Goal: Transaction & Acquisition: Purchase product/service

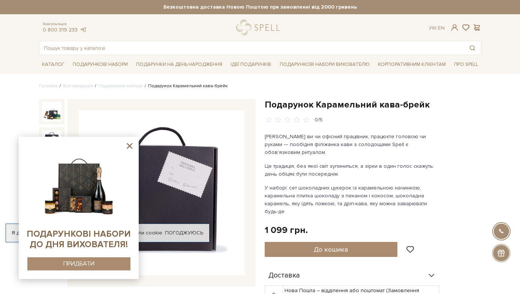
click at [127, 145] on icon at bounding box center [129, 145] width 9 height 9
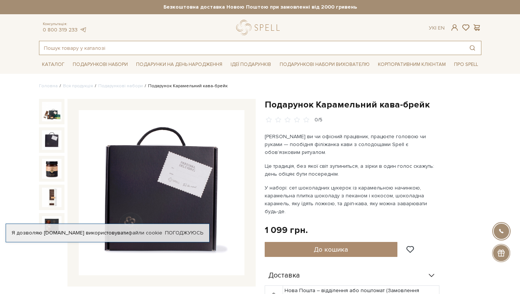
click at [104, 49] on input "text" at bounding box center [251, 47] width 424 height 13
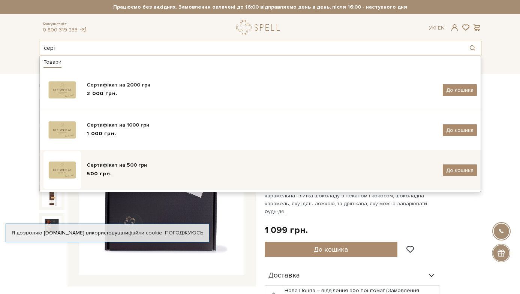
type input "серт"
click at [102, 170] on div "Сертифікат на 500 грн 500 грн." at bounding box center [262, 170] width 350 height 18
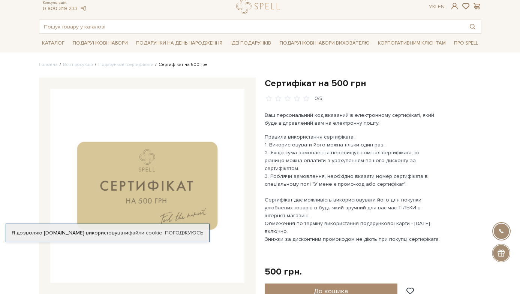
scroll to position [22, 0]
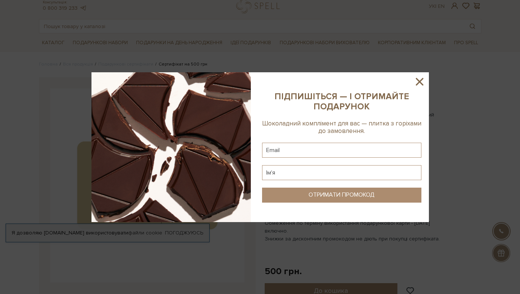
click at [422, 82] on icon at bounding box center [419, 81] width 13 height 13
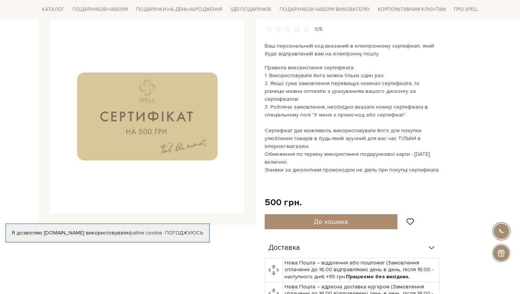
scroll to position [92, 0]
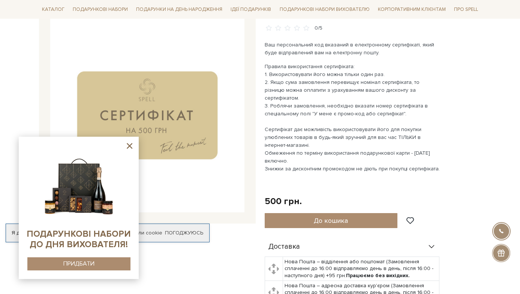
click at [130, 146] on icon at bounding box center [130, 146] width 6 height 6
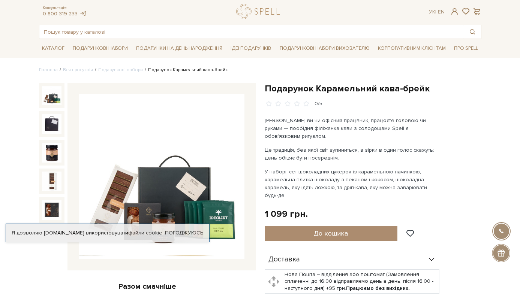
scroll to position [17, 0]
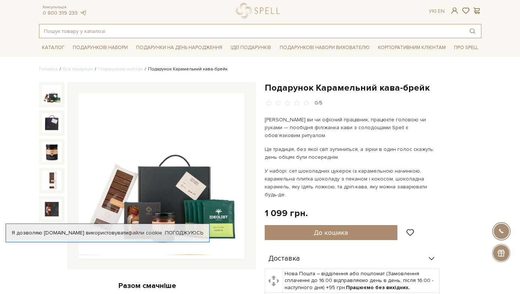
click at [84, 35] on input "text" at bounding box center [251, 30] width 424 height 13
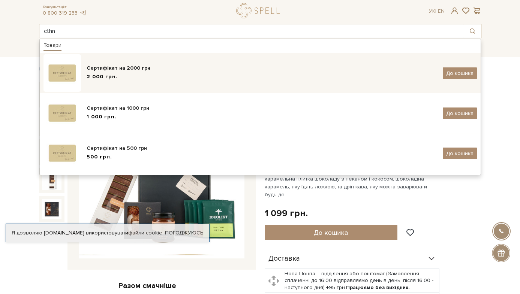
type input "cthn"
click at [108, 67] on div "Сертифікат на 2000 грн" at bounding box center [262, 67] width 350 height 7
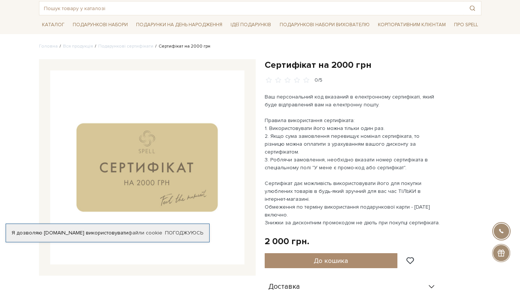
scroll to position [40, 0]
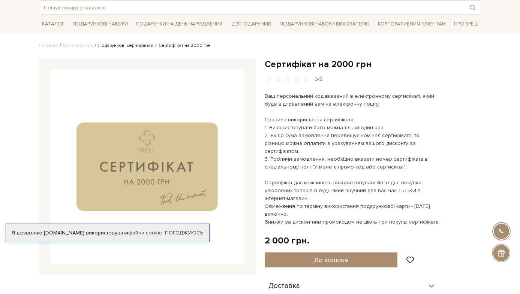
click at [136, 45] on link "Подарункові сертифікати" at bounding box center [125, 46] width 55 height 6
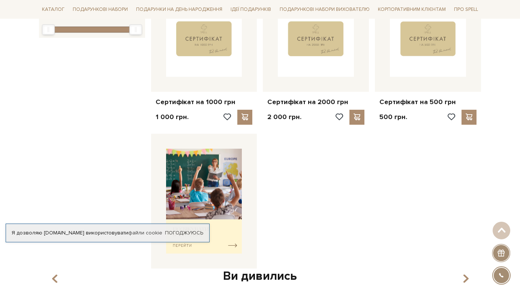
scroll to position [151, 0]
